Goal: Transaction & Acquisition: Purchase product/service

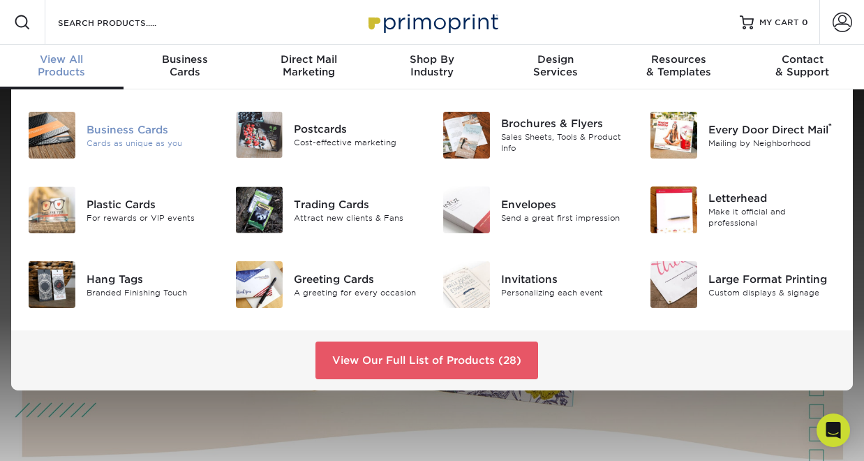
click at [121, 135] on div "Business Cards" at bounding box center [151, 128] width 128 height 15
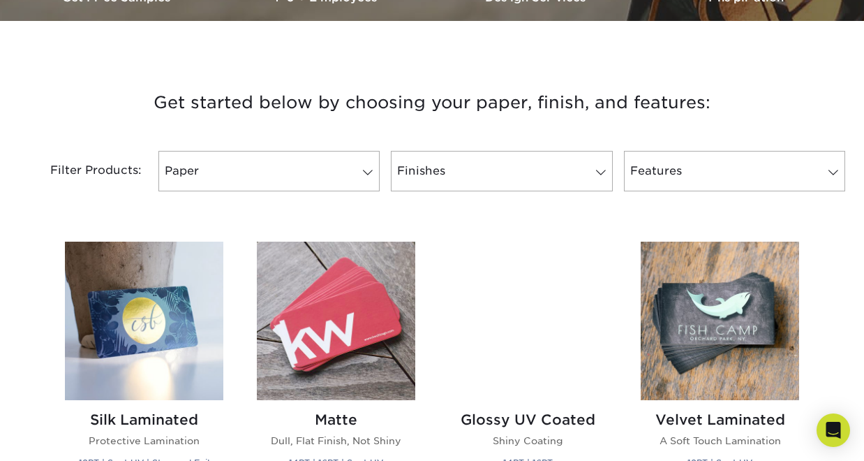
scroll to position [468, 0]
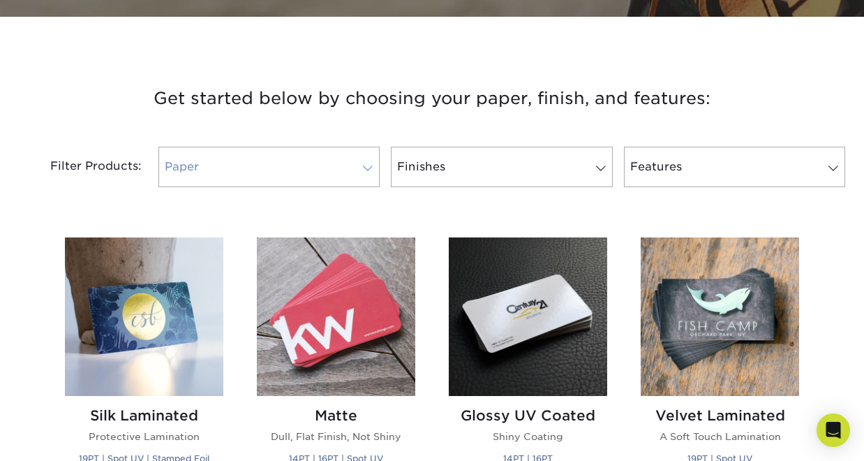
click at [253, 177] on link "Paper" at bounding box center [268, 167] width 221 height 40
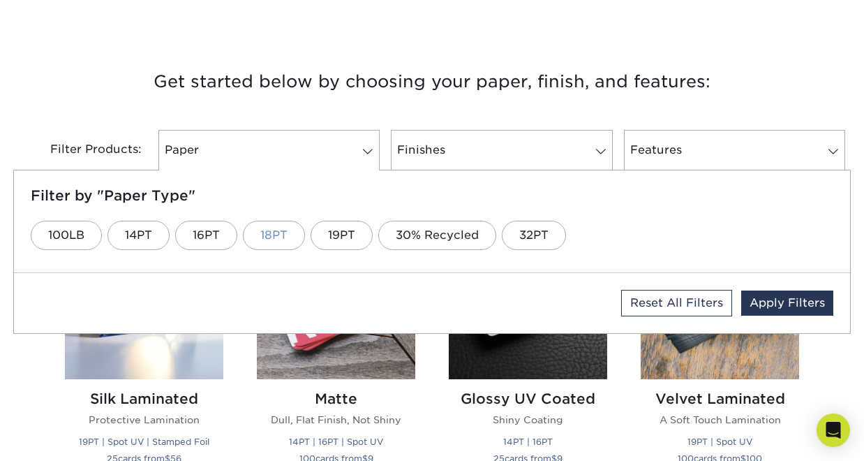
scroll to position [486, 0]
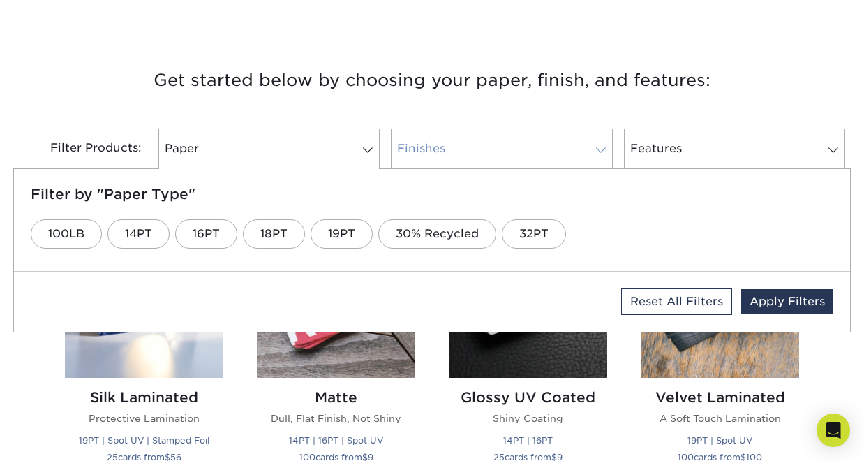
click at [495, 149] on link "Finishes" at bounding box center [501, 148] width 221 height 40
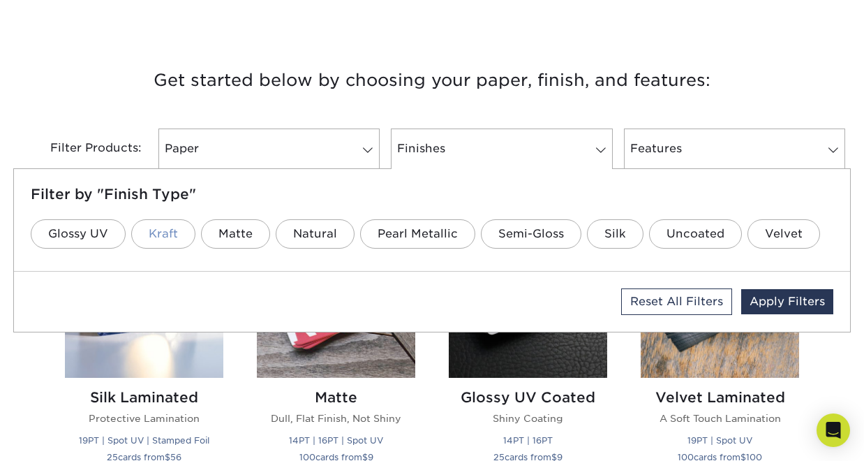
click at [171, 235] on link "Kraft" at bounding box center [163, 233] width 64 height 29
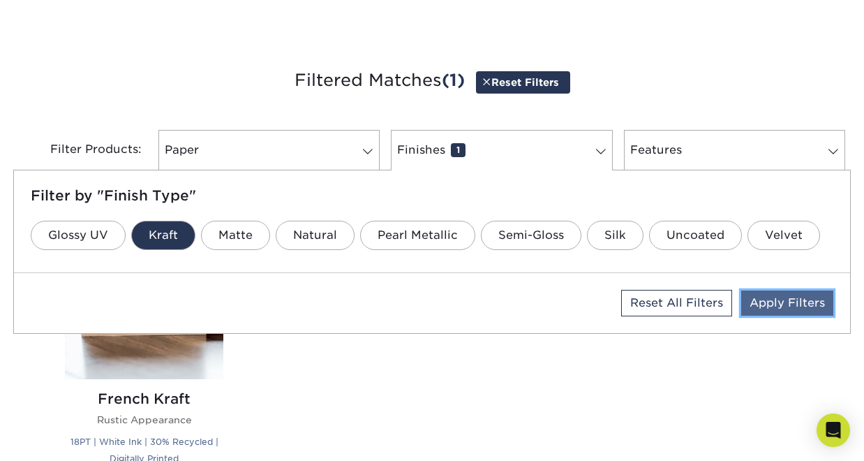
click at [785, 296] on link "Apply Filters" at bounding box center [787, 302] width 92 height 25
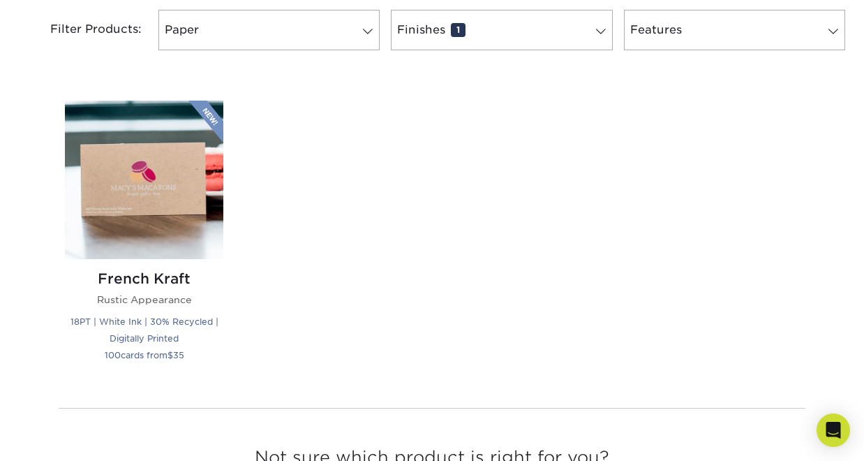
scroll to position [608, 0]
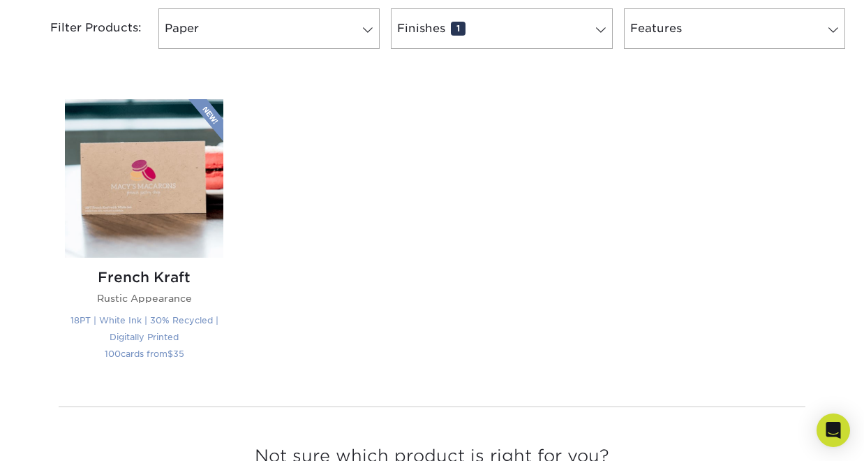
click at [187, 171] on img at bounding box center [144, 178] width 158 height 158
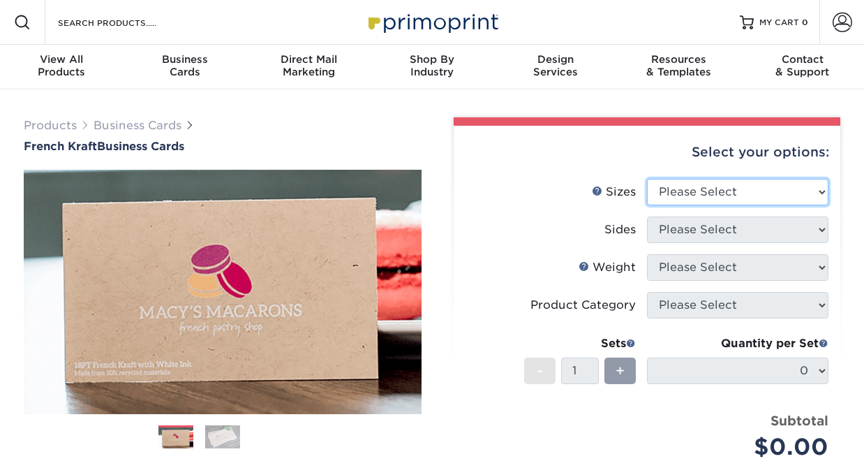
click at [707, 193] on select "Please Select 1.5" x 3.5" - Mini 1.75" x 3.5" - Mini 2" x 2" - Square 2" x 3" -…" at bounding box center [737, 192] width 181 height 27
select select "2.00x3.50"
click at [647, 179] on select "Please Select 1.5" x 3.5" - Mini 1.75" x 3.5" - Mini 2" x 2" - Square 2" x 3" -…" at bounding box center [737, 192] width 181 height 27
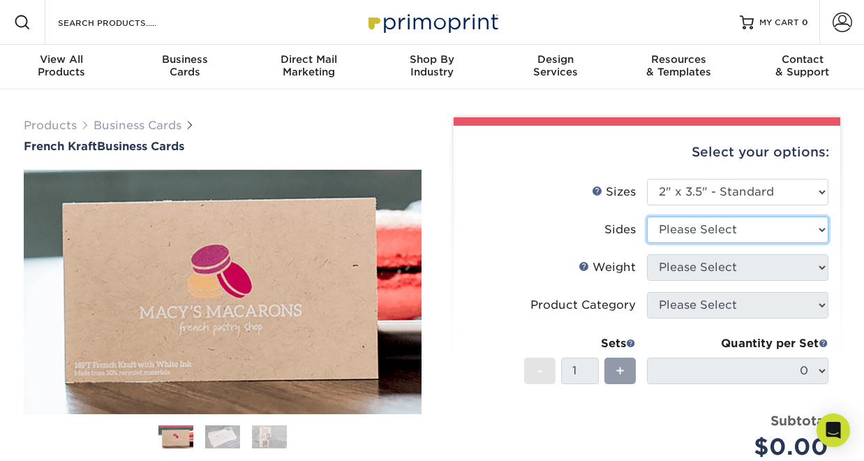
click at [706, 232] on select "Please Select Print Both Sides Print Both Sides - White Mask Back Only Print Bo…" at bounding box center [737, 229] width 181 height 27
select select "32d3c223-f82c-492b-b915-ba065a00862f"
click at [647, 216] on select "Please Select Print Both Sides Print Both Sides - White Mask Back Only Print Bo…" at bounding box center [737, 229] width 181 height 27
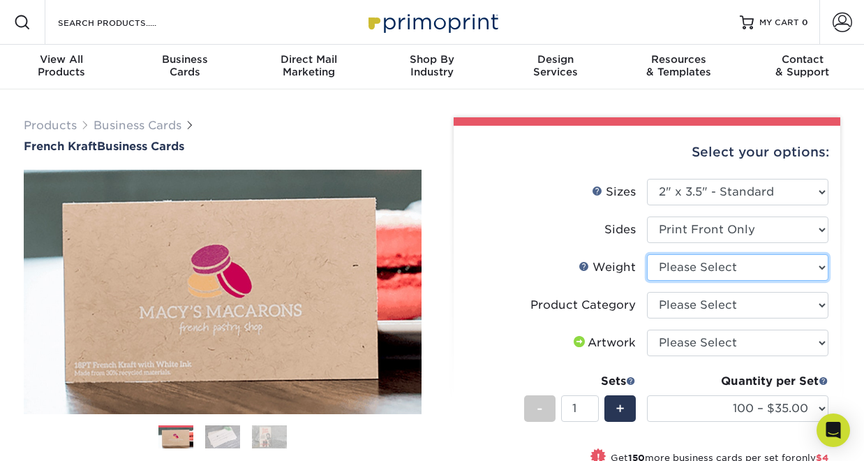
click at [701, 268] on select "Please Select 18PTUCKRAFT" at bounding box center [737, 267] width 181 height 27
select select "18PTUCKRAFT"
click at [647, 254] on select "Please Select 18PTUCKRAFT" at bounding box center [737, 267] width 181 height 27
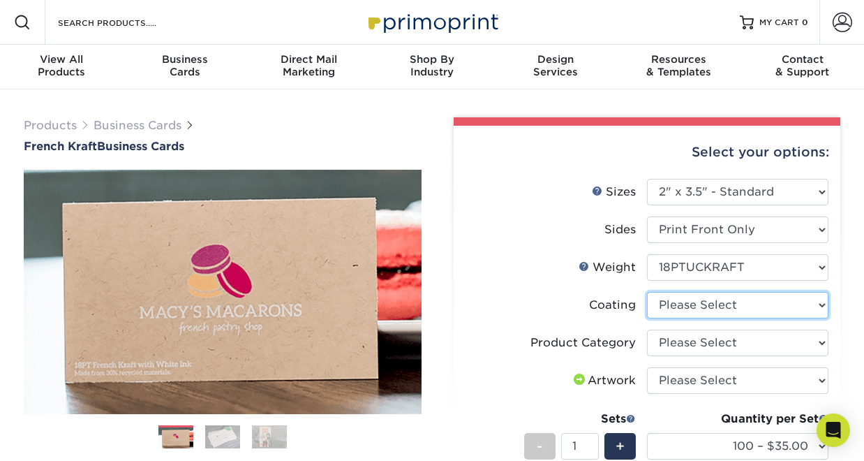
click at [703, 302] on select at bounding box center [737, 305] width 181 height 27
select select "3e7618de-abca-4bda-9f97-8b9129e913d8"
click at [647, 292] on select at bounding box center [737, 305] width 181 height 27
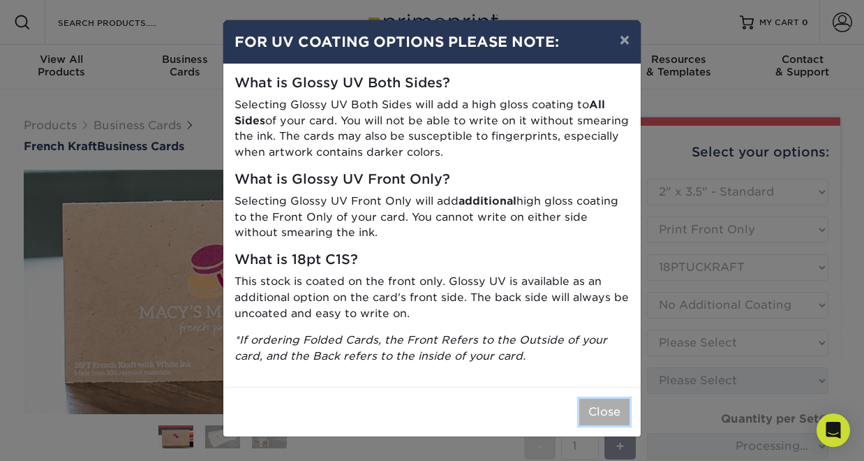
click at [611, 412] on button "Close" at bounding box center [604, 412] width 50 height 27
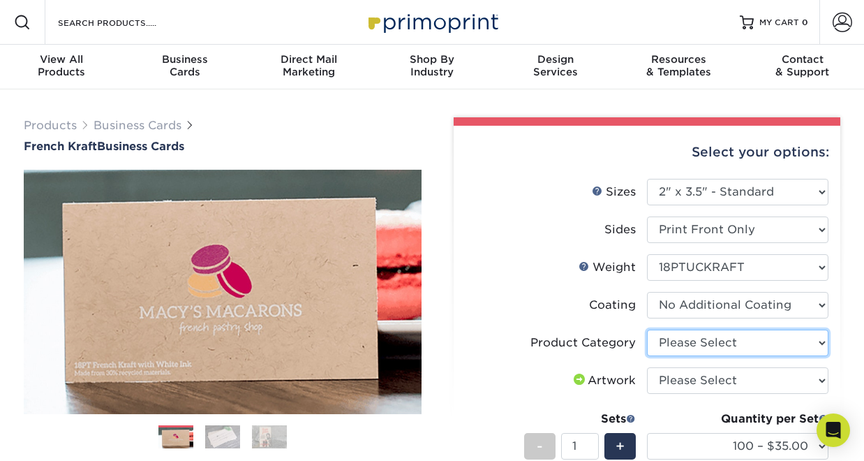
click at [718, 346] on select "Please Select Business Cards" at bounding box center [737, 342] width 181 height 27
select select "3b5148f1-0588-4f88-a218-97bcfdce65c1"
click at [647, 329] on select "Please Select Business Cards" at bounding box center [737, 342] width 181 height 27
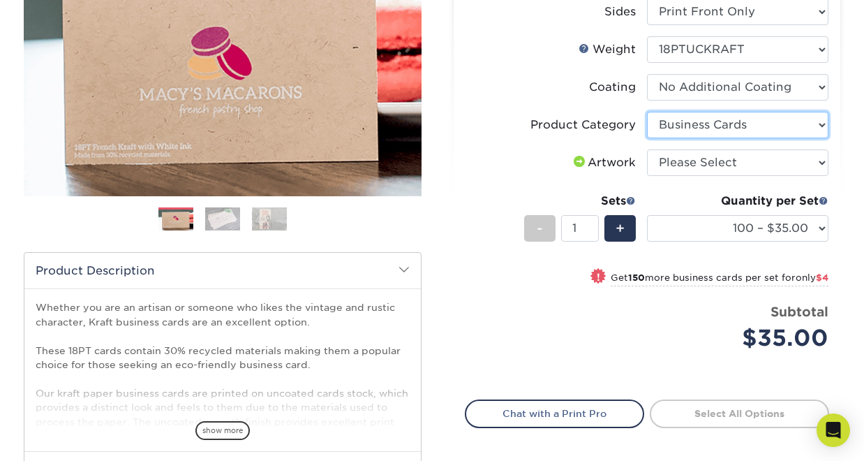
scroll to position [219, 0]
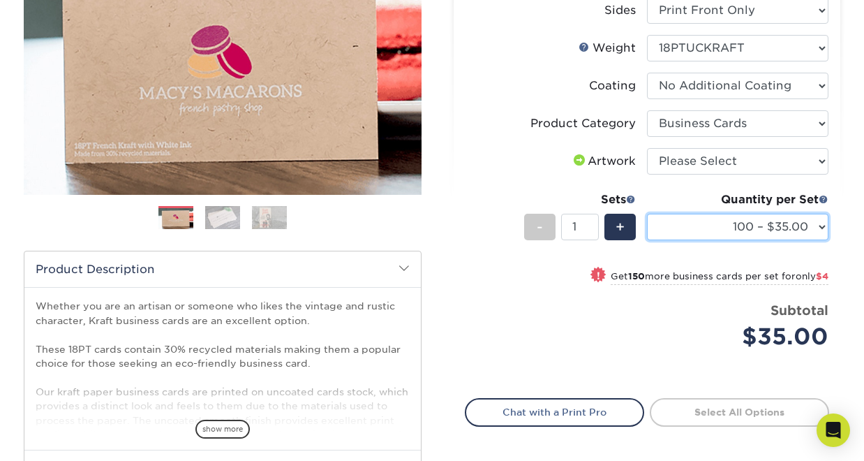
click at [701, 228] on select "100 – $35.00 250 – $39.00 500 – $66.00 1000 – $122.00" at bounding box center [737, 227] width 181 height 27
select select "500 – $66.00"
click at [647, 214] on select "100 – $35.00 250 – $39.00 500 – $66.00 1000 – $122.00" at bounding box center [737, 227] width 181 height 27
click at [718, 231] on select "100 – $35.00 250 – $39.00 500 – $66.00 1000 – $122.00" at bounding box center [737, 227] width 181 height 27
click at [787, 228] on select "100 – $35.00 250 – $39.00 500 – $66.00 1000 – $122.00" at bounding box center [737, 227] width 181 height 27
